Goal: Task Accomplishment & Management: Manage account settings

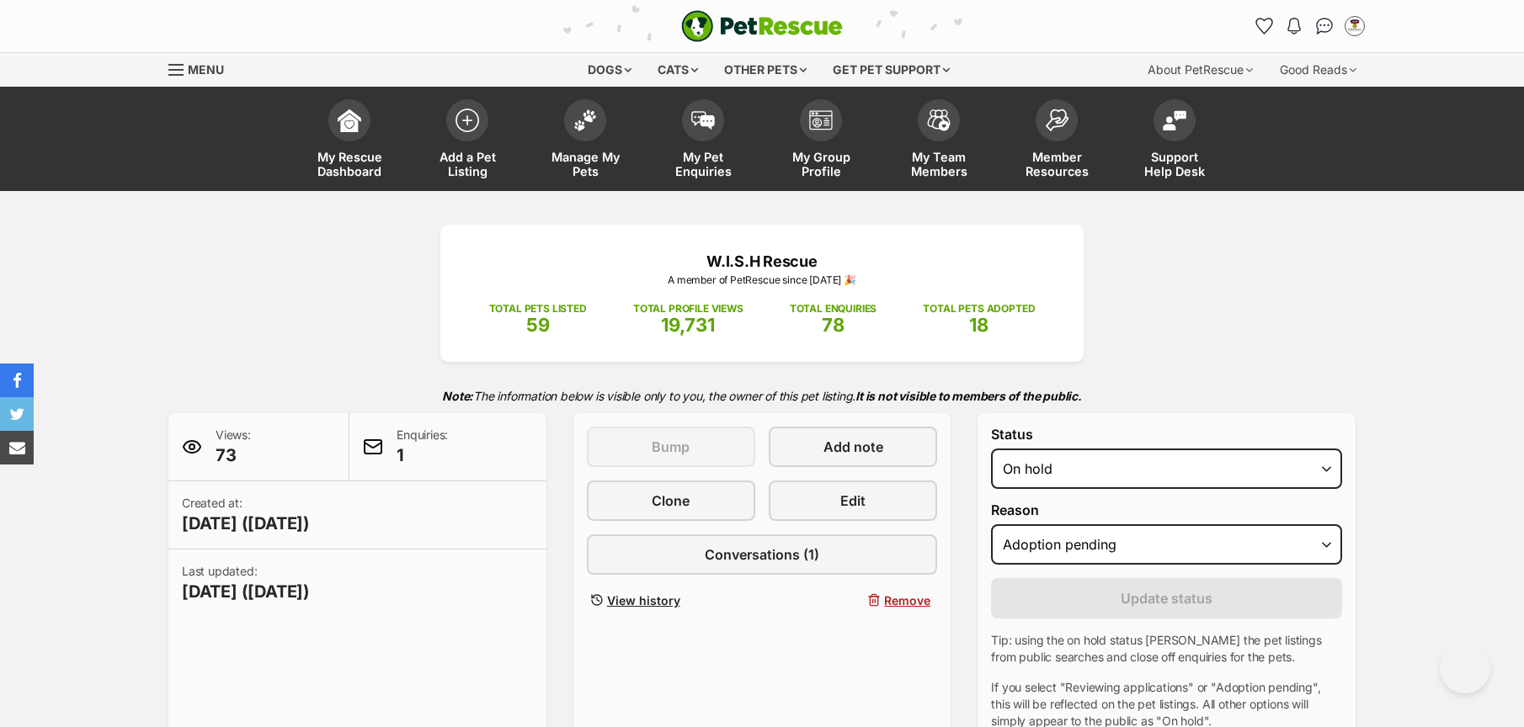
select select "on_hold"
select select "adoption_pending"
click at [700, 163] on span "My Pet Enquiries" at bounding box center [703, 164] width 76 height 29
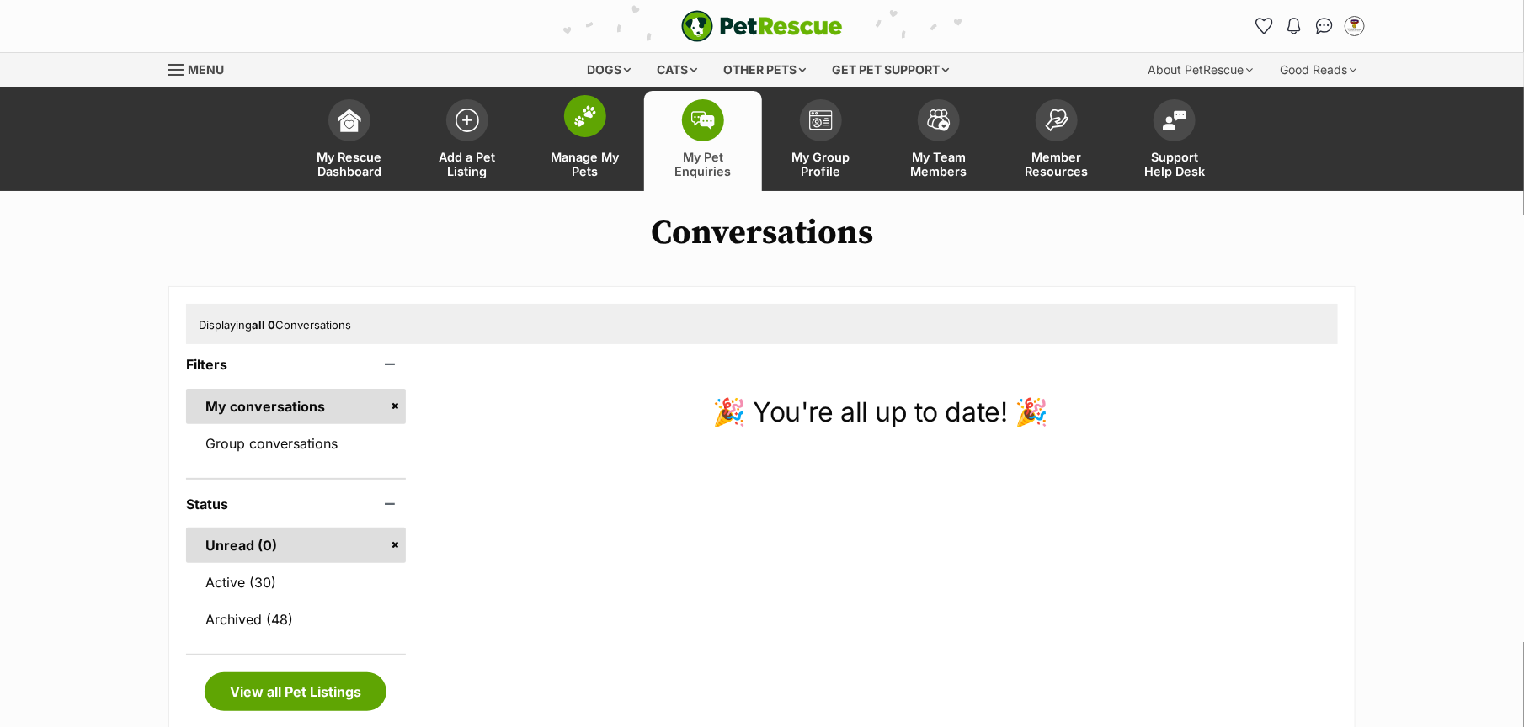
click at [570, 156] on span "Manage My Pets" at bounding box center [585, 164] width 76 height 29
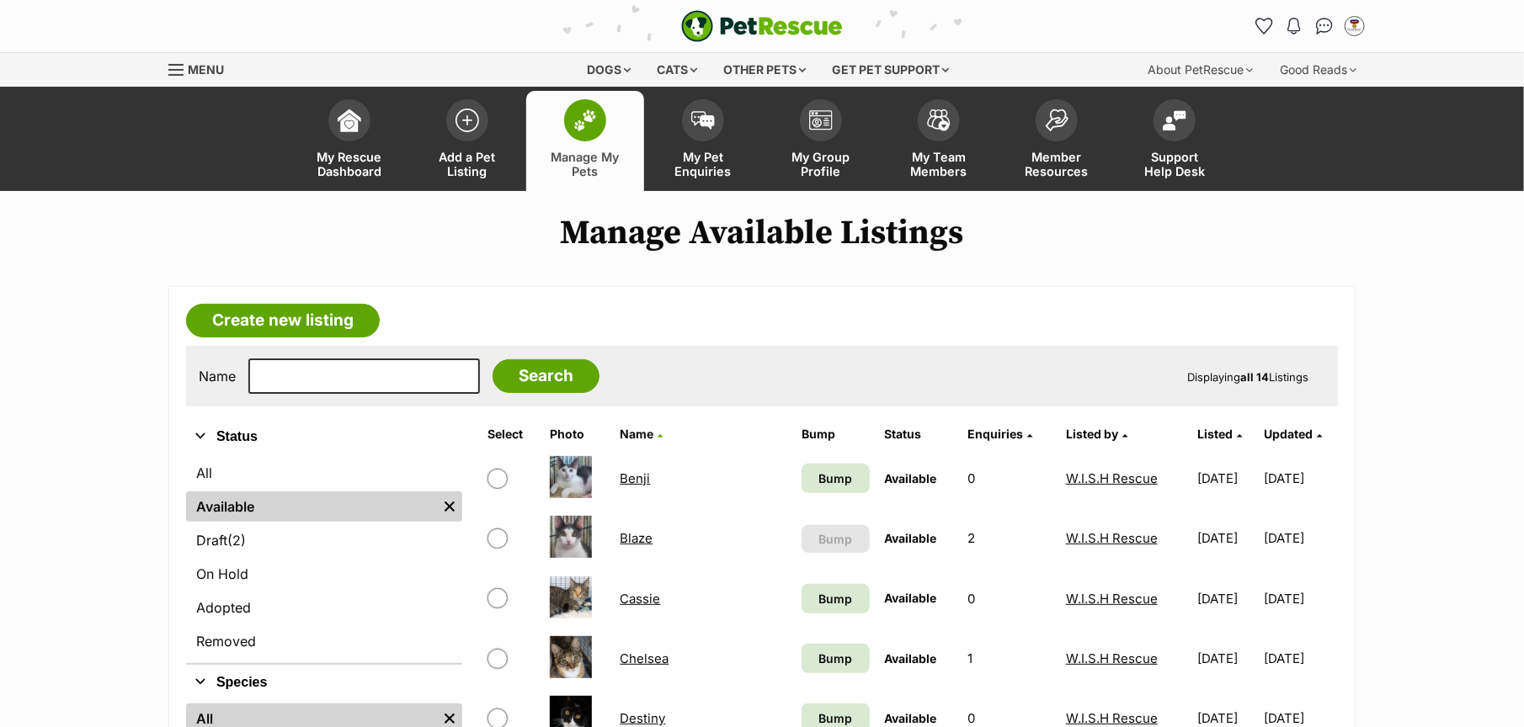
scroll to position [104, 0]
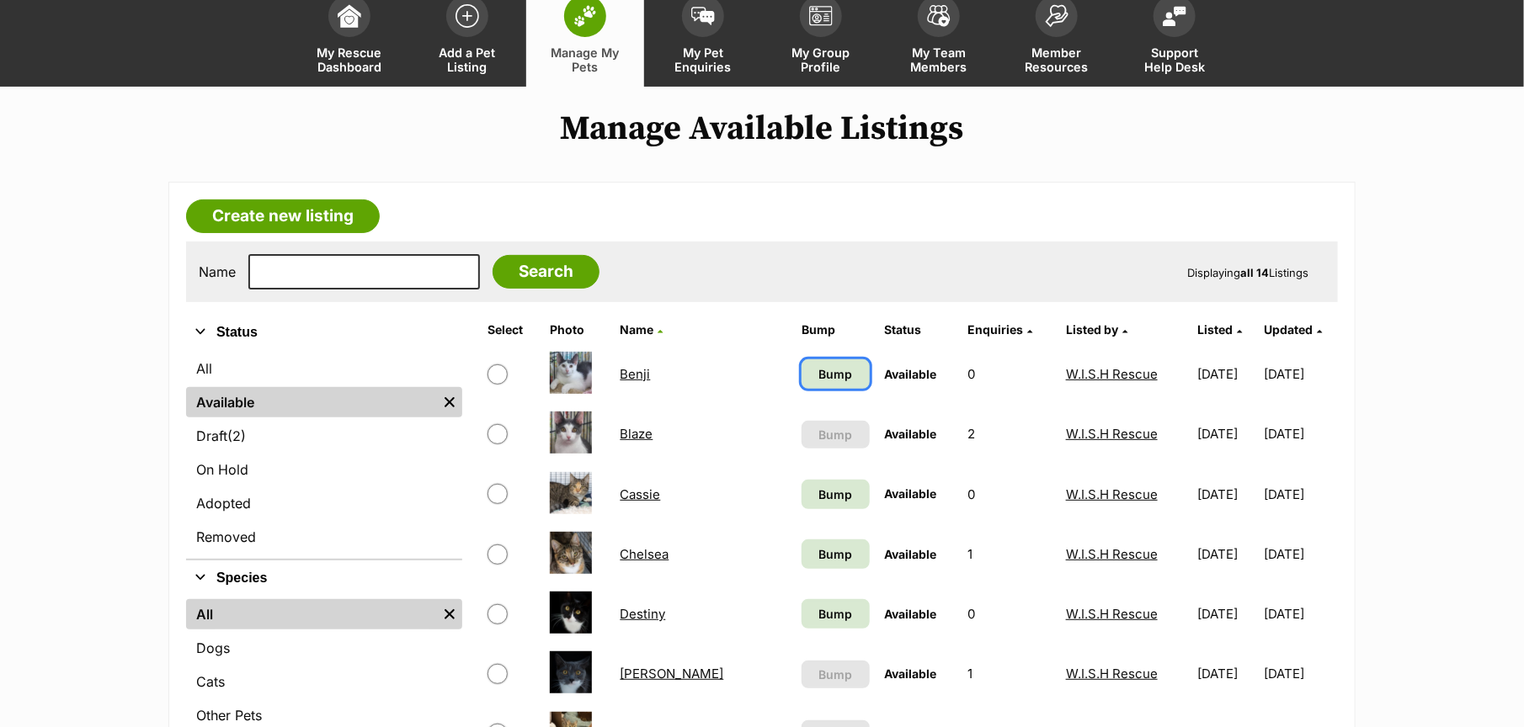
click at [818, 372] on span "Bump" at bounding box center [835, 374] width 34 height 18
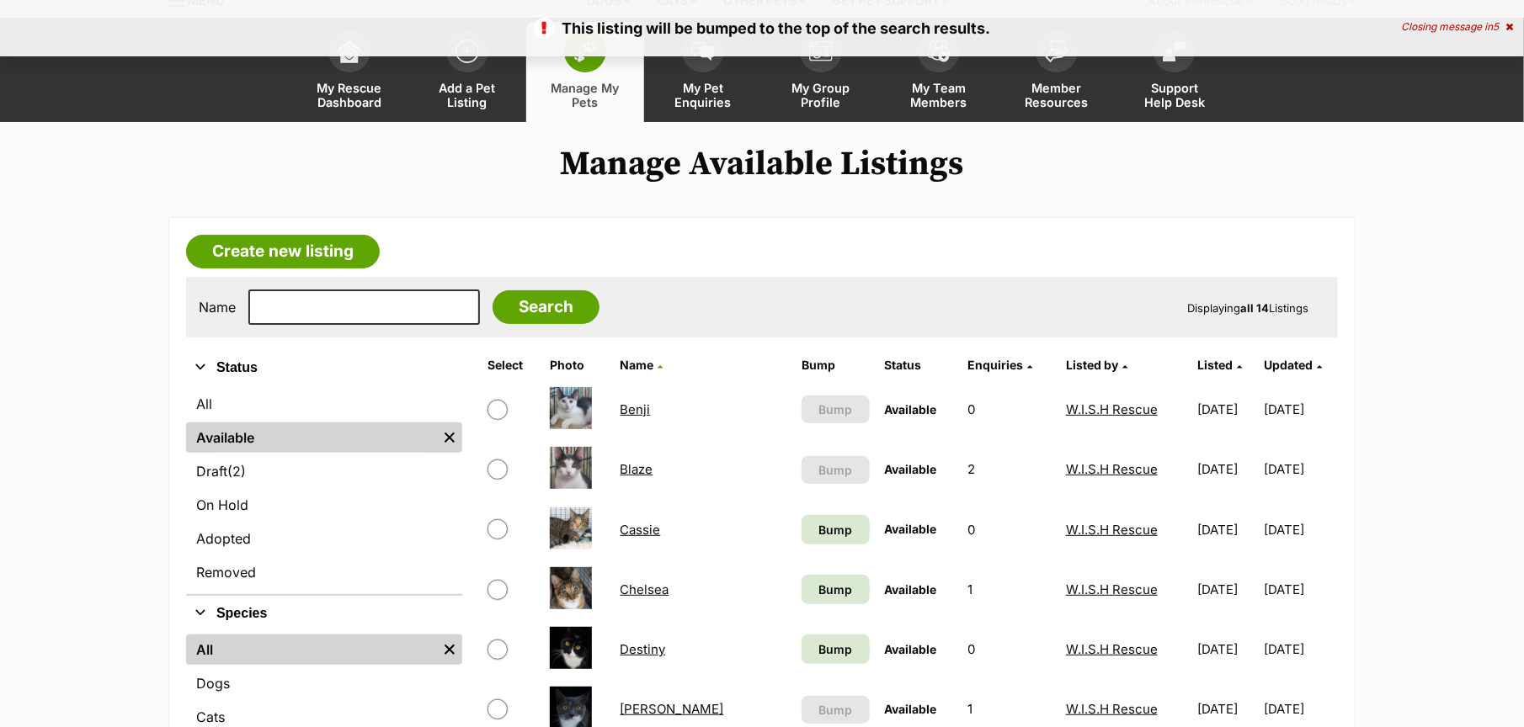
scroll to position [104, 0]
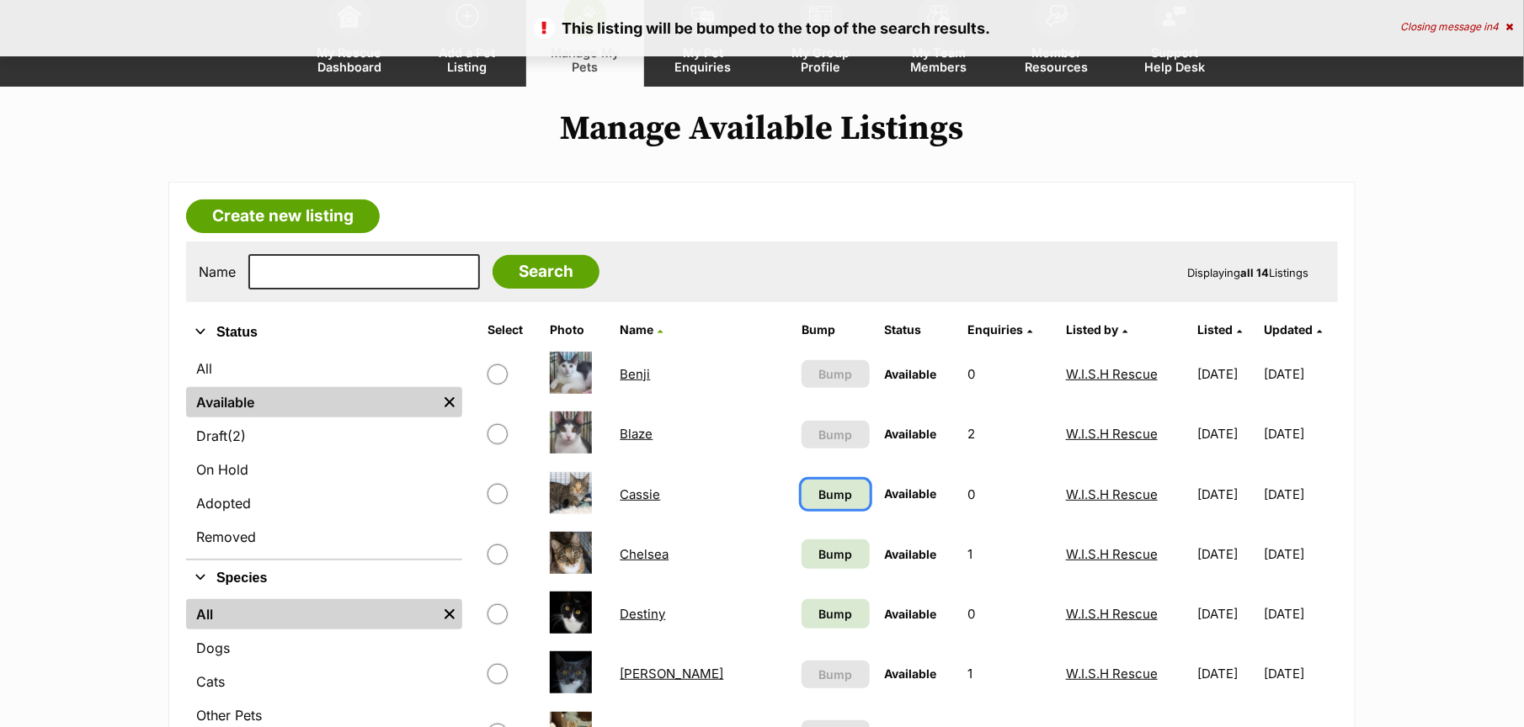
click at [818, 492] on span "Bump" at bounding box center [835, 495] width 34 height 18
click at [818, 553] on span "Bump" at bounding box center [835, 554] width 34 height 18
click at [818, 614] on span "Bump" at bounding box center [835, 614] width 34 height 18
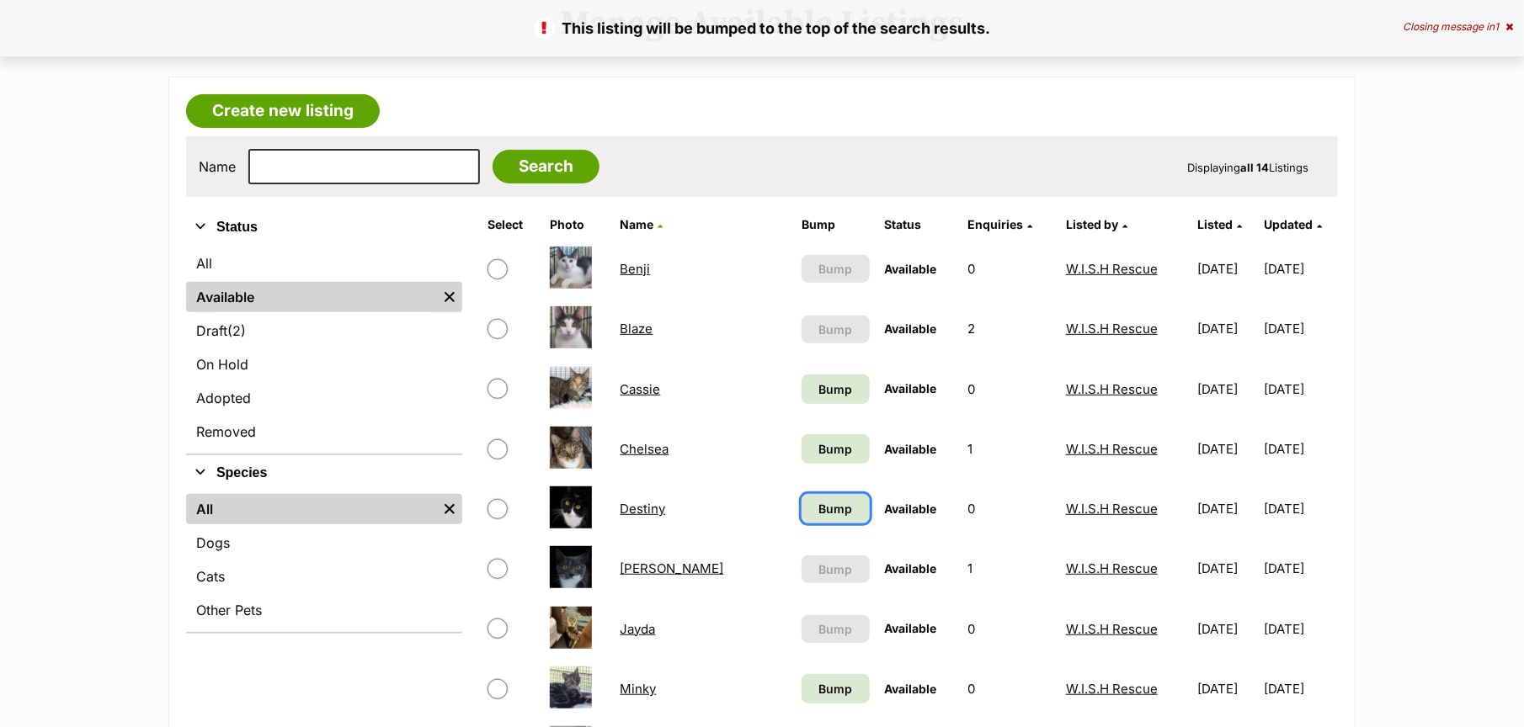
scroll to position [210, 0]
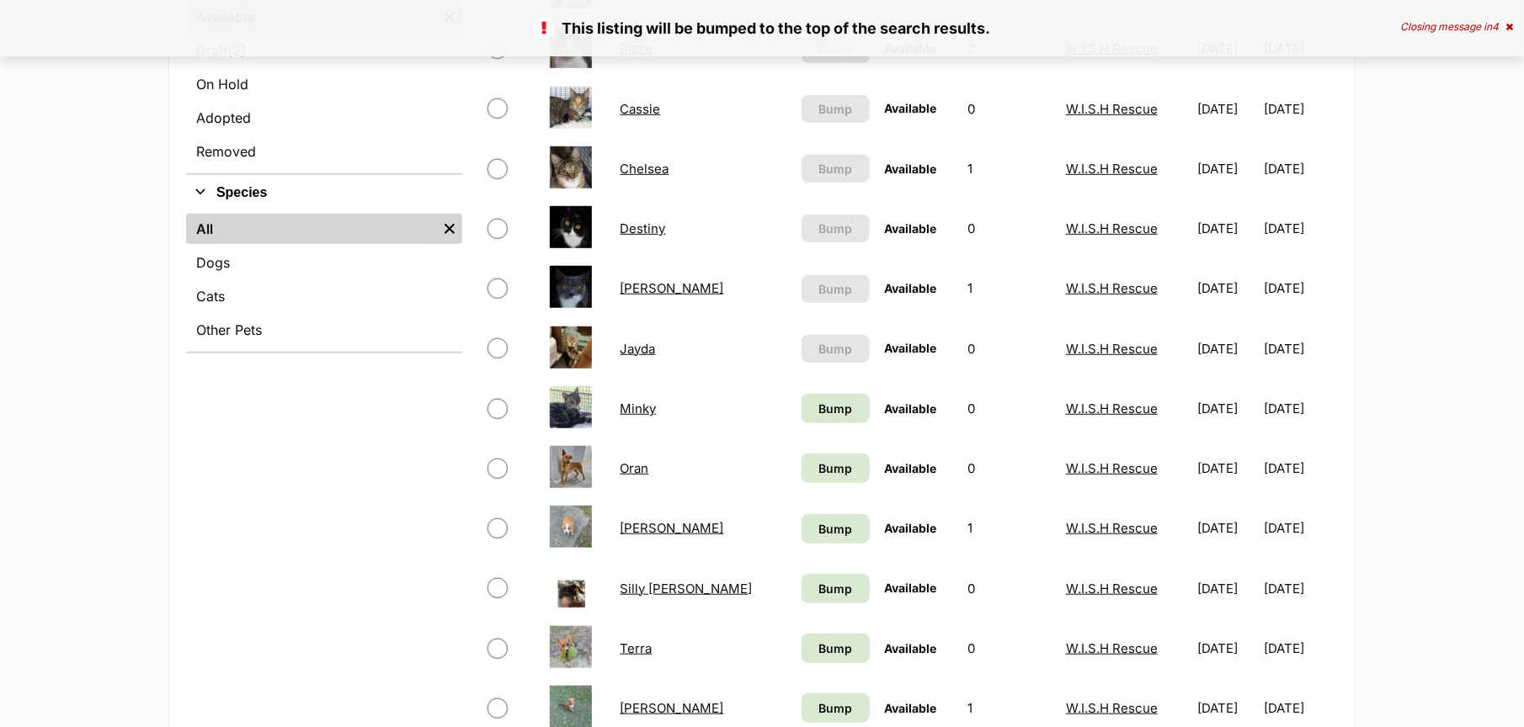
scroll to position [525, 0]
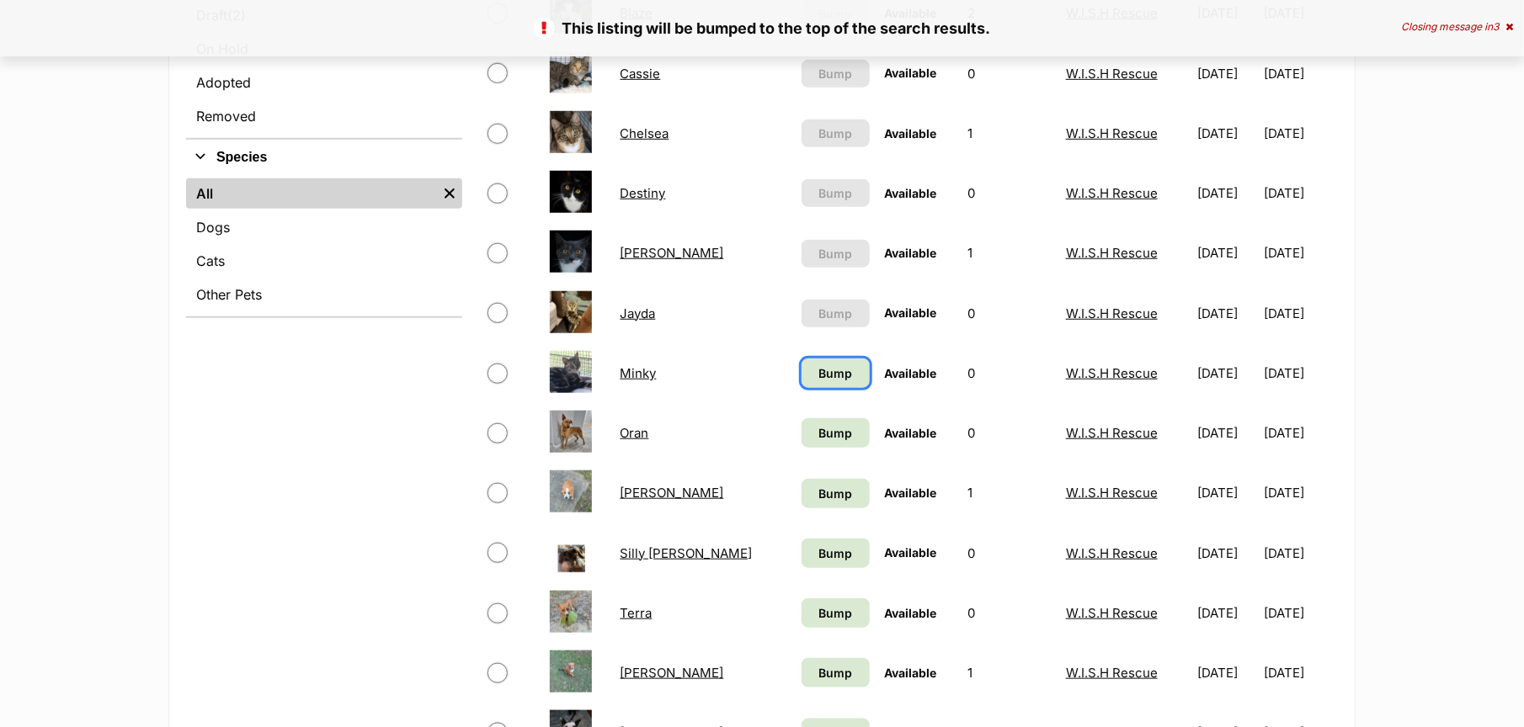
click at [818, 377] on span "Bump" at bounding box center [835, 373] width 34 height 18
click at [818, 434] on span "Bump" at bounding box center [835, 433] width 34 height 18
click at [818, 497] on span "Bump" at bounding box center [835, 494] width 34 height 18
click at [818, 554] on span "Bump" at bounding box center [835, 554] width 34 height 18
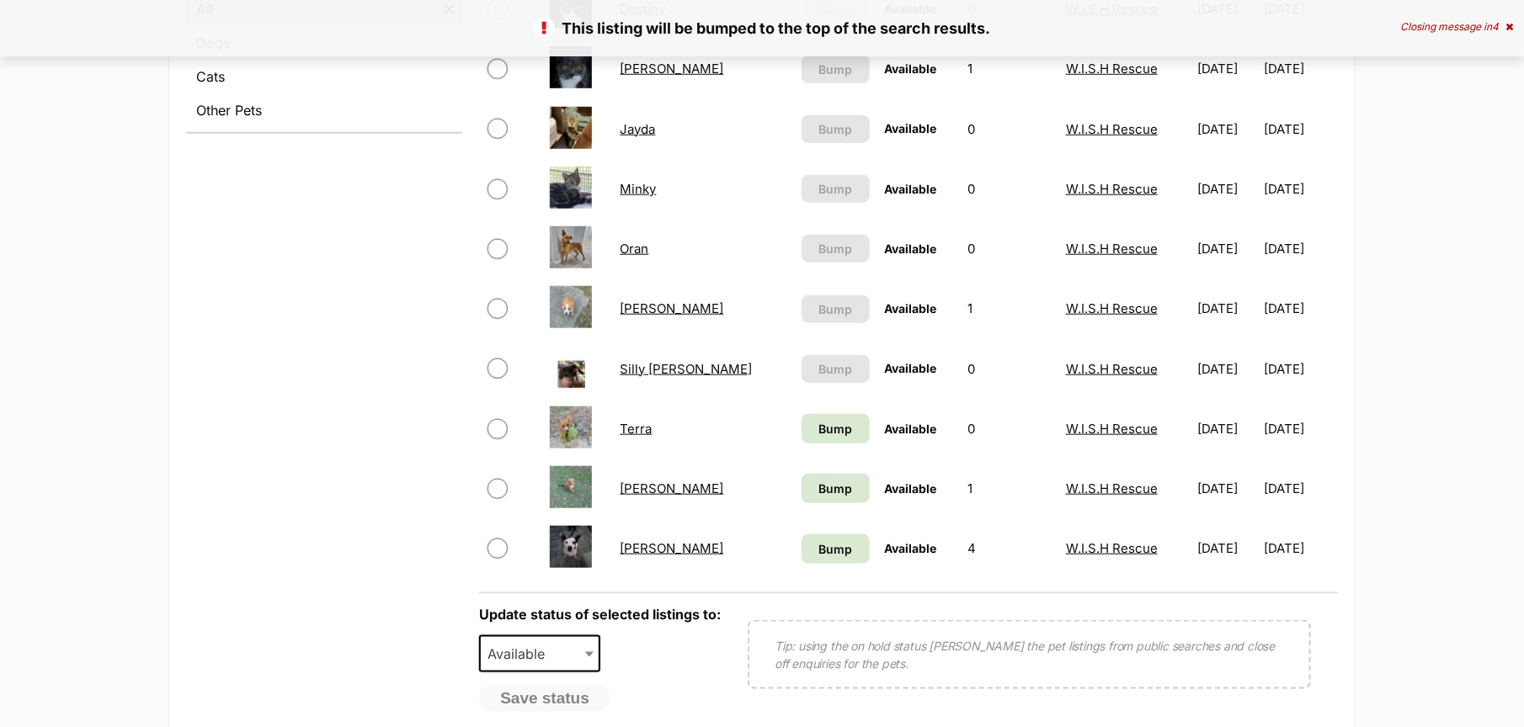
scroll to position [737, 0]
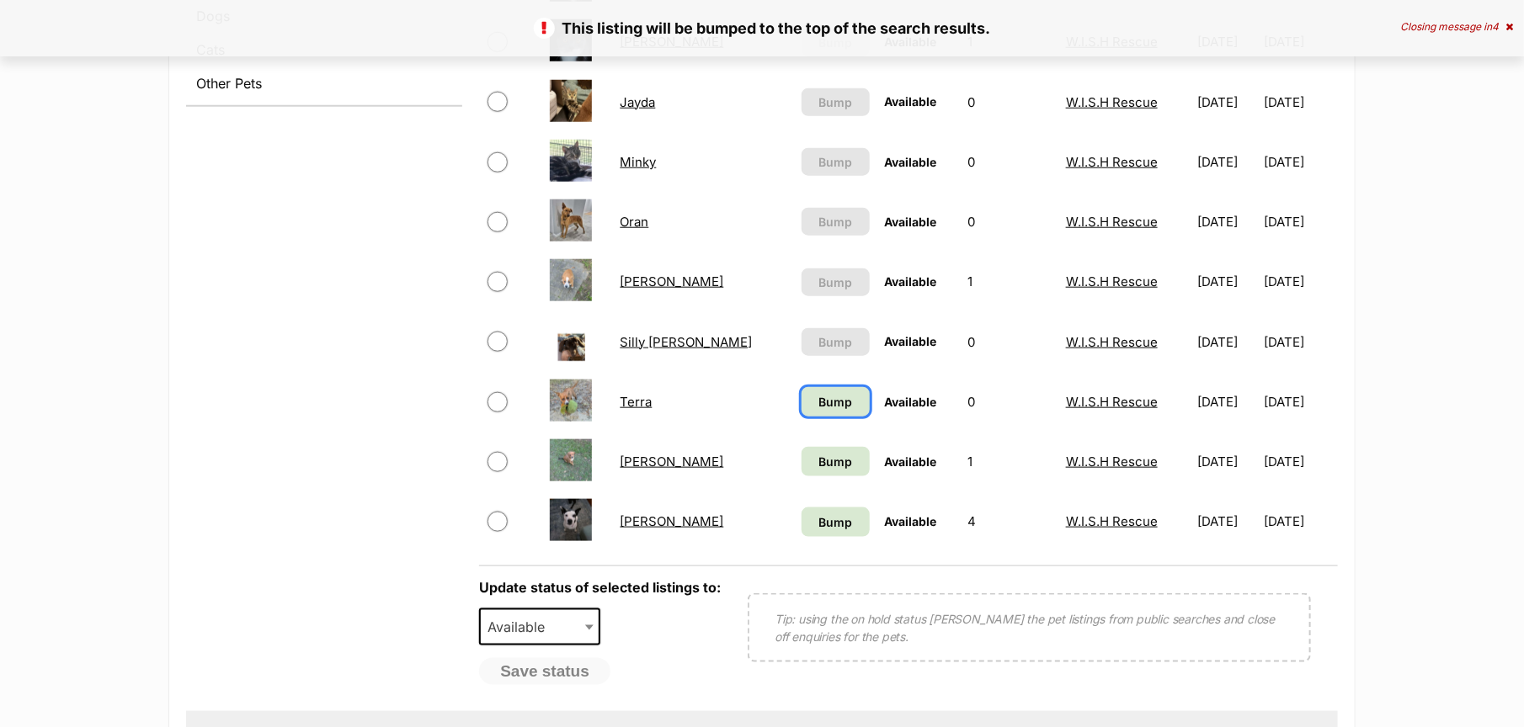
click at [818, 402] on span "Bump" at bounding box center [835, 402] width 34 height 18
click at [818, 466] on span "Bump" at bounding box center [835, 462] width 34 height 18
click at [818, 531] on span "Bump" at bounding box center [835, 522] width 34 height 18
